Goal: Information Seeking & Learning: Learn about a topic

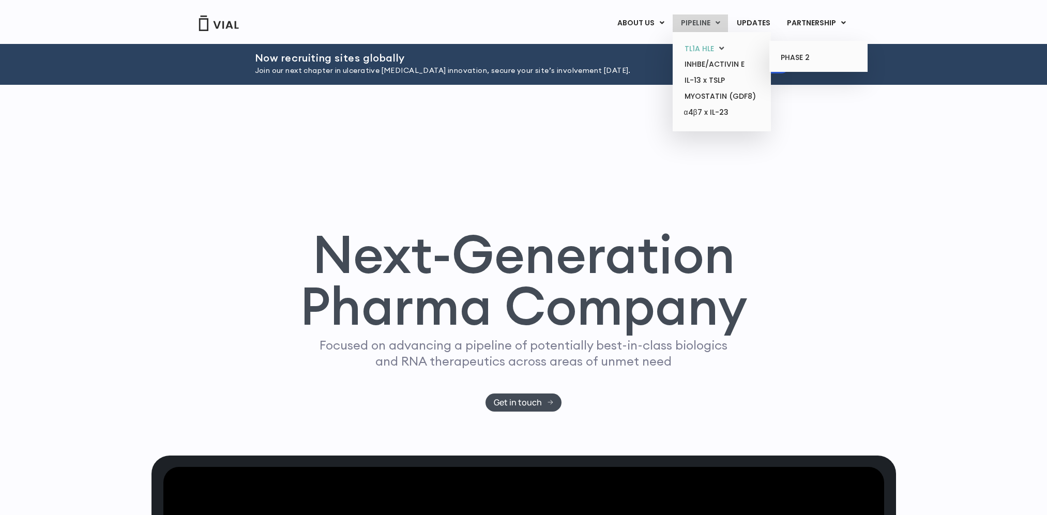
click at [701, 44] on link "TL1A HLE" at bounding box center [721, 49] width 90 height 16
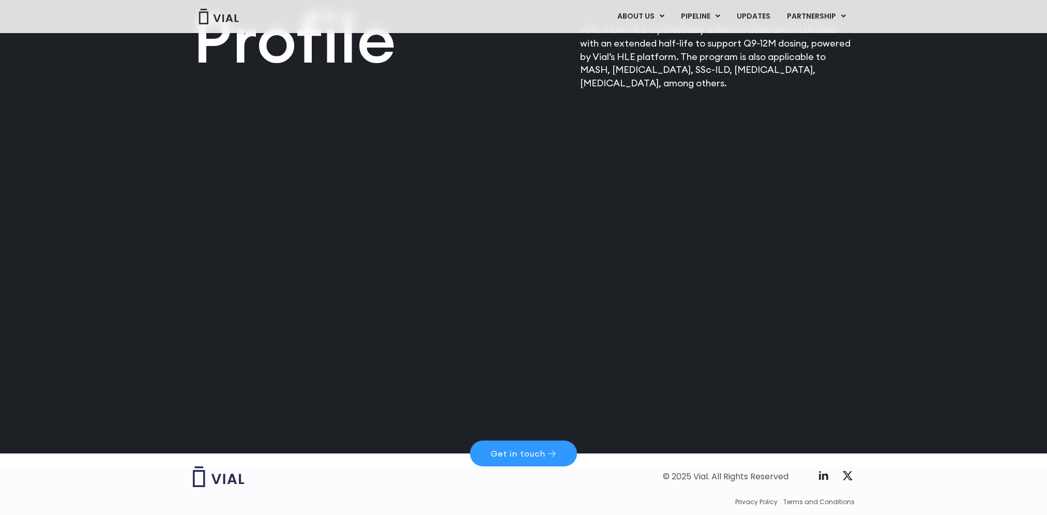
scroll to position [1338, 0]
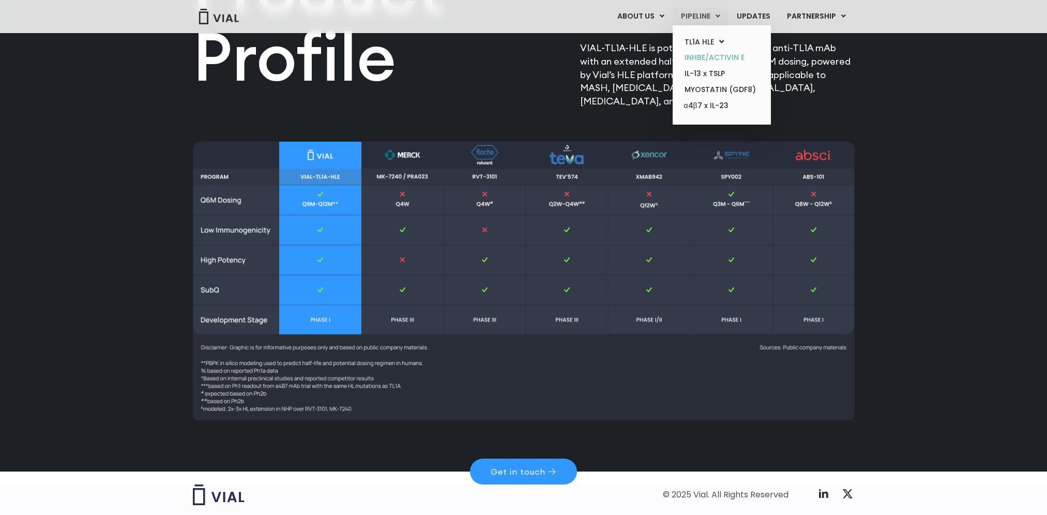
click at [716, 56] on link "INHBE/ACTIVIN E" at bounding box center [721, 58] width 90 height 16
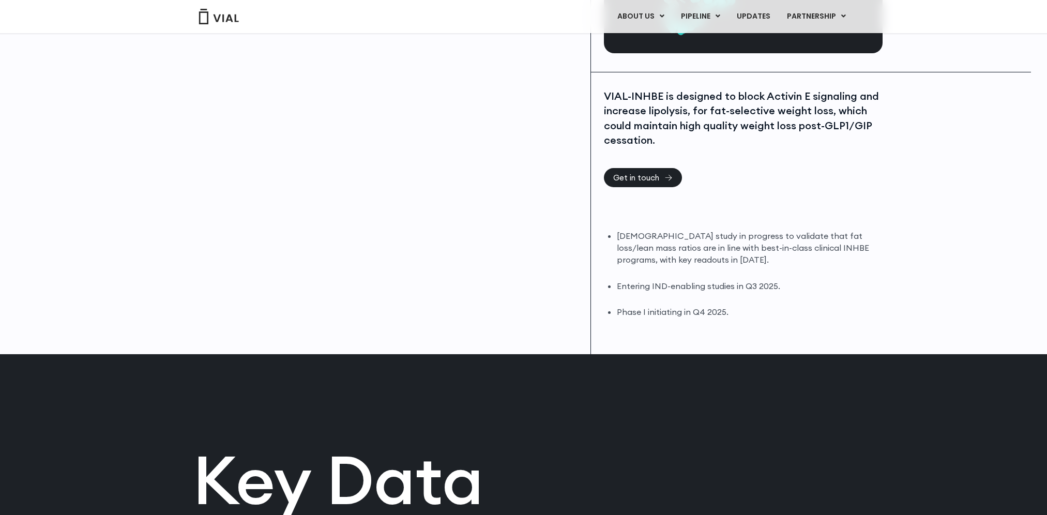
scroll to position [207, 0]
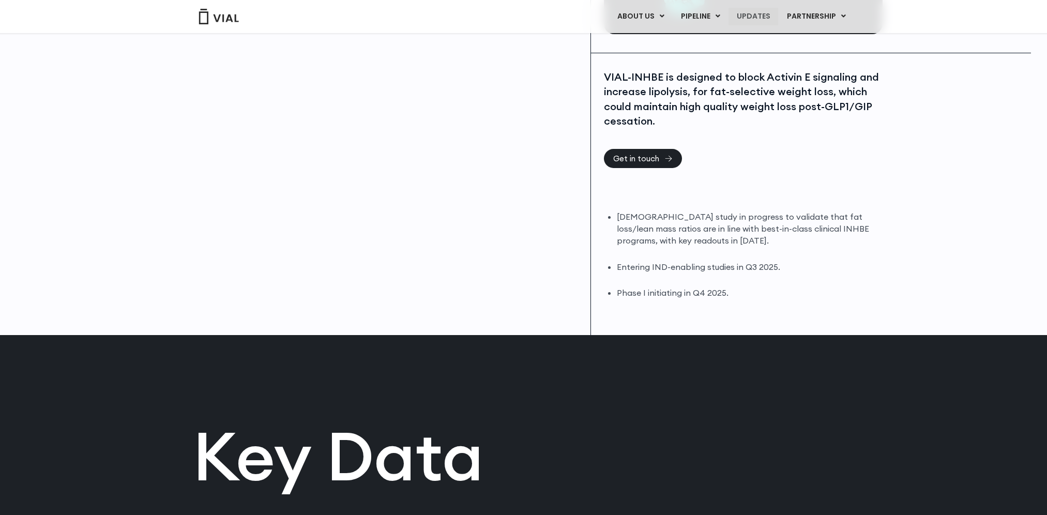
click at [762, 16] on link "UPDATES" at bounding box center [753, 17] width 50 height 18
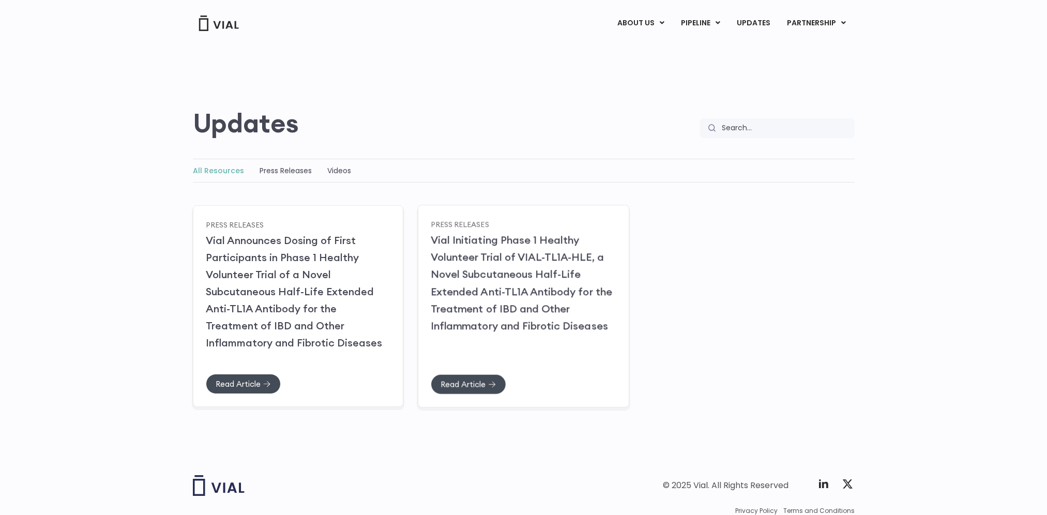
scroll to position [52, 0]
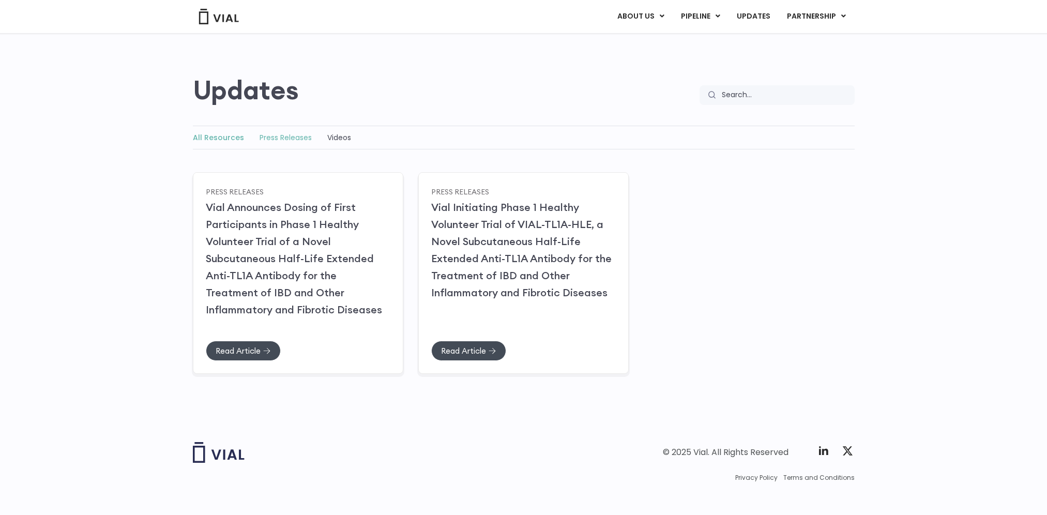
click at [280, 136] on link "Press Releases" at bounding box center [286, 137] width 52 height 10
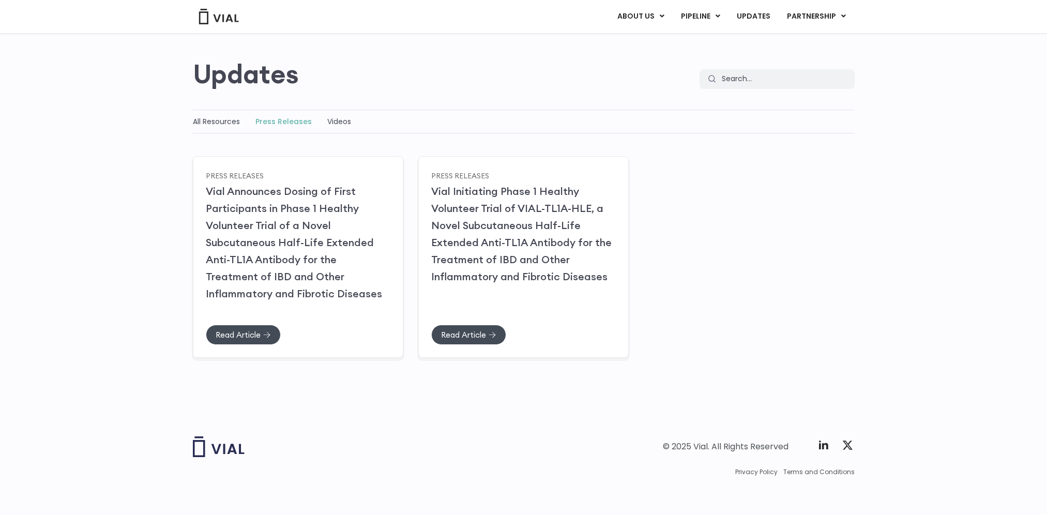
scroll to position [63, 0]
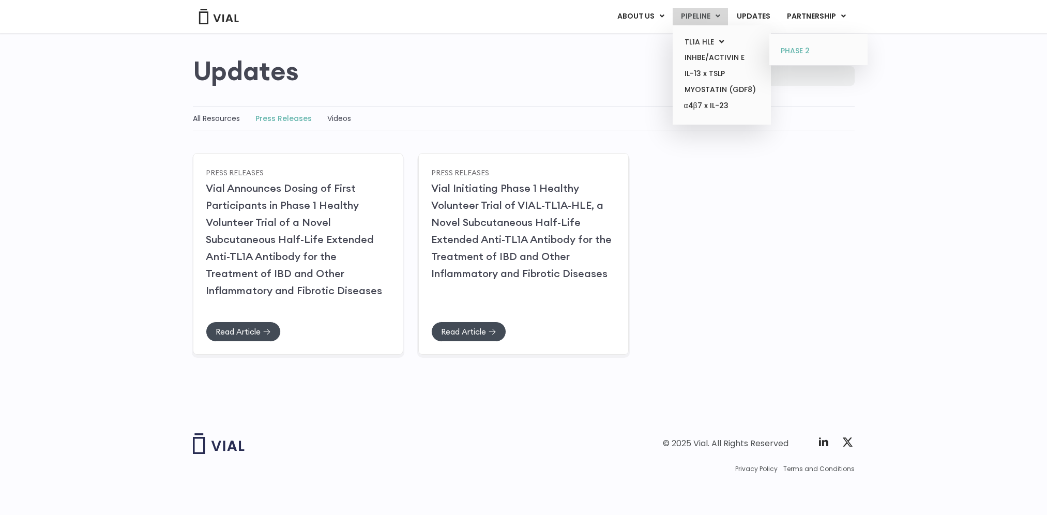
click at [796, 54] on link "PHASE 2" at bounding box center [818, 51] width 90 height 17
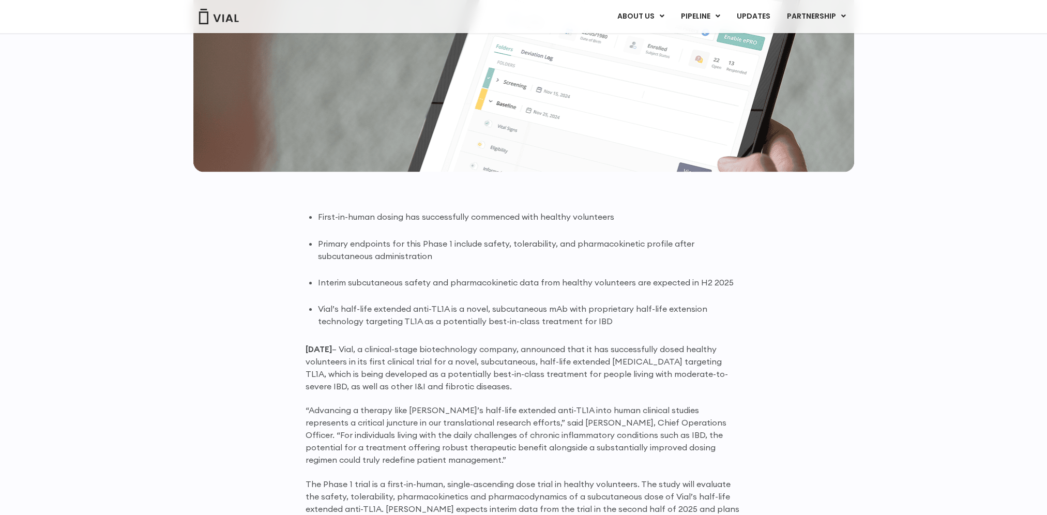
scroll to position [517, 0]
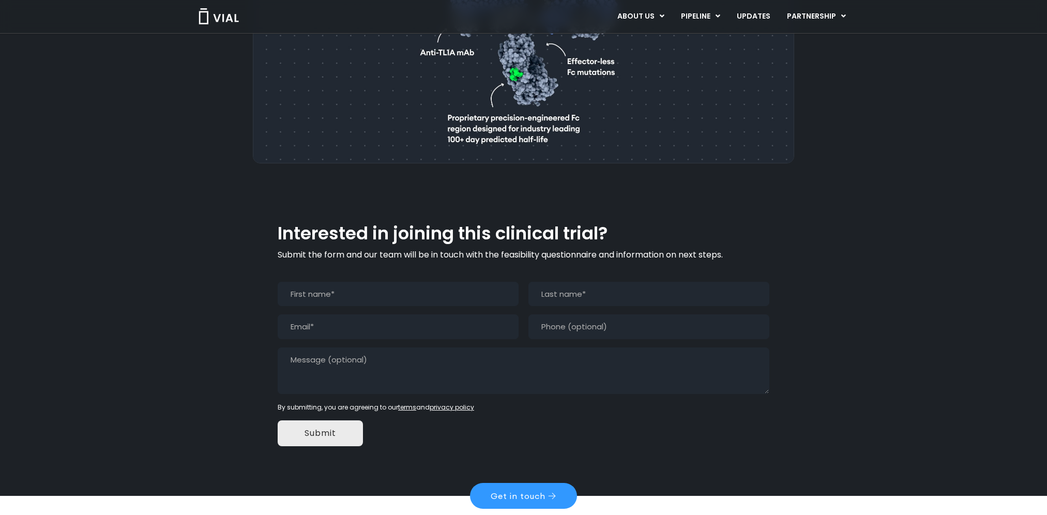
scroll to position [905, 0]
